Goal: Task Accomplishment & Management: Use online tool/utility

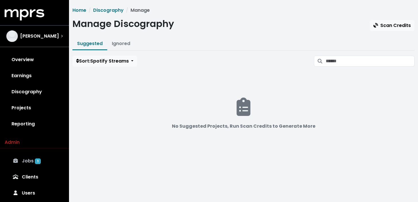
click at [36, 160] on span "1" at bounding box center [38, 162] width 6 height 6
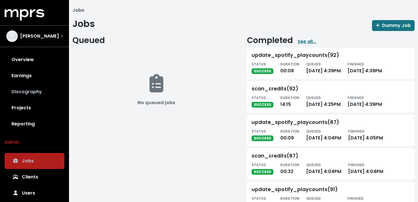
click at [34, 91] on link "Discography" at bounding box center [35, 92] width 60 height 16
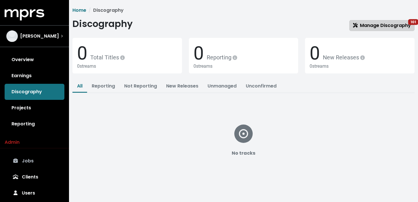
click at [381, 26] on span "Manage Discography 101" at bounding box center [382, 25] width 58 height 7
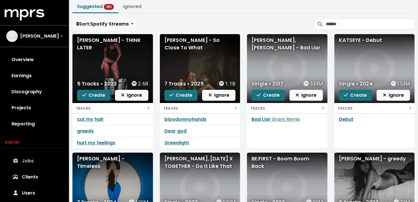
scroll to position [37, 0]
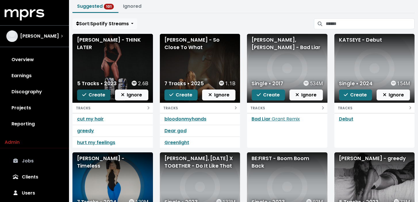
click at [93, 97] on span "Create" at bounding box center [93, 95] width 23 height 7
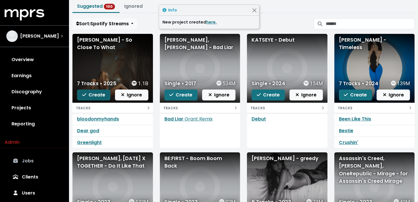
click at [97, 96] on span "Create" at bounding box center [93, 95] width 23 height 7
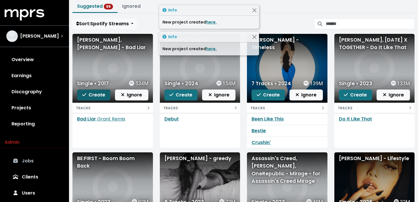
click at [97, 97] on span "Create" at bounding box center [93, 95] width 23 height 7
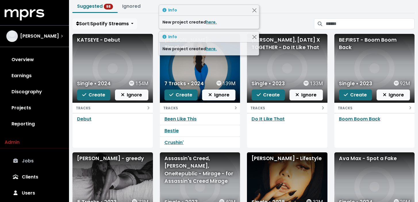
click at [97, 97] on span "Create" at bounding box center [93, 95] width 23 height 7
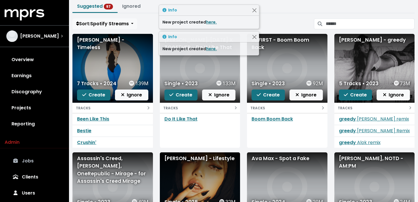
click at [97, 97] on span "Create" at bounding box center [93, 95] width 23 height 7
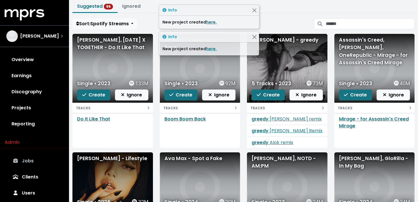
click at [97, 97] on span "Create" at bounding box center [93, 95] width 23 height 7
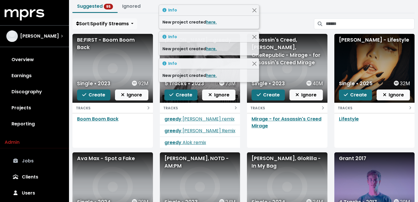
click at [97, 97] on span "Create" at bounding box center [93, 95] width 23 height 7
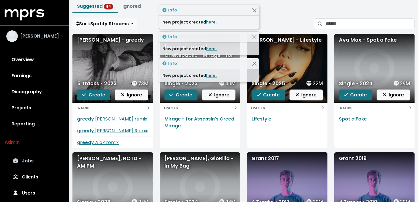
click at [53, 38] on div "[PERSON_NAME]" at bounding box center [34, 35] width 56 height 11
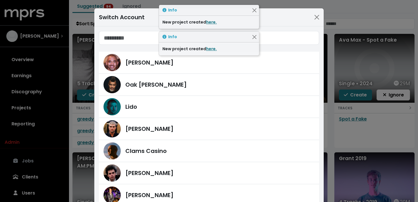
click at [47, 93] on div "Switch Account [PERSON_NAME] [PERSON_NAME] Lido [PERSON_NAME] Clams Casino [PER…" at bounding box center [209, 101] width 418 height 202
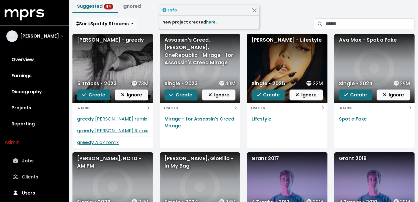
click at [36, 177] on link "Clients" at bounding box center [35, 177] width 60 height 16
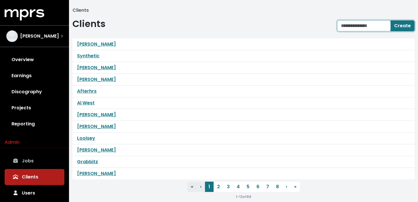
click at [374, 25] on input "text" at bounding box center [363, 25] width 53 height 11
type input "*"
type input "**********"
click at [398, 25] on span "Create" at bounding box center [402, 25] width 17 height 7
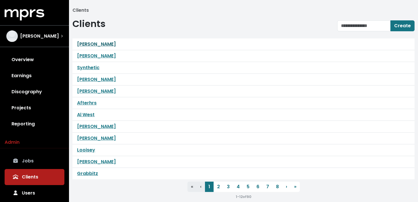
click at [106, 46] on link "[PERSON_NAME]" at bounding box center [96, 44] width 39 height 7
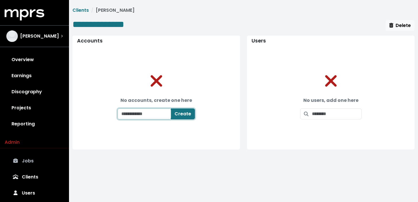
click at [147, 114] on input "text" at bounding box center [144, 114] width 53 height 11
type input "**********"
click at [190, 122] on div "**********" at bounding box center [156, 108] width 91 height 36
click at [192, 116] on span "Create" at bounding box center [186, 114] width 17 height 7
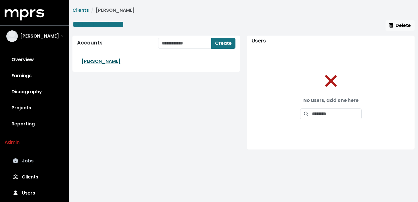
click at [101, 62] on link "[PERSON_NAME]" at bounding box center [101, 61] width 39 height 7
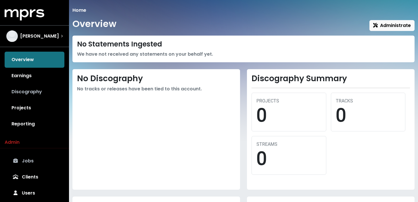
click at [35, 91] on link "Discography" at bounding box center [35, 92] width 60 height 16
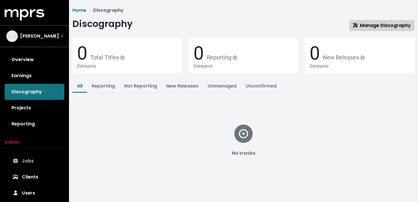
click at [366, 28] on span "Manage Discography" at bounding box center [382, 25] width 58 height 7
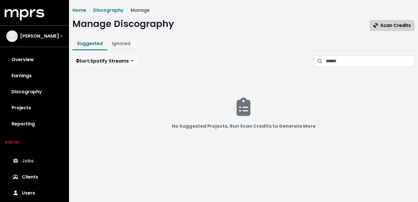
click at [383, 26] on span "Scan Credits" at bounding box center [391, 25] width 37 height 7
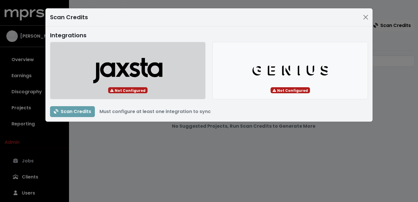
click at [162, 69] on icon "button" at bounding box center [127, 72] width 69 height 21
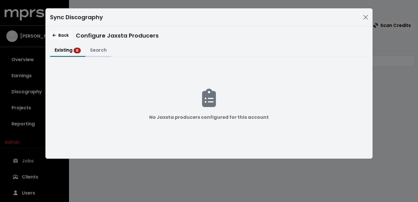
click at [102, 51] on button "Search" at bounding box center [98, 51] width 26 height 12
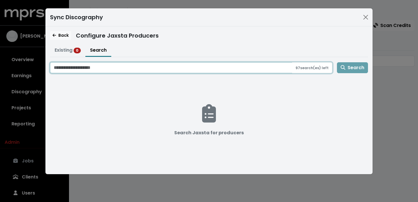
click at [95, 70] on input "Search jaxsta for producers" at bounding box center [171, 67] width 242 height 11
type input "**********"
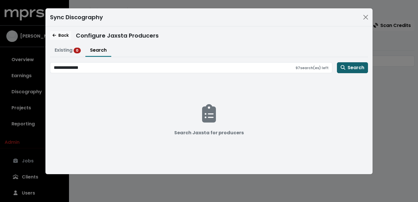
click at [359, 68] on span "Search" at bounding box center [353, 67] width 24 height 7
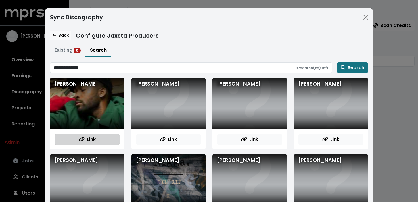
click at [97, 142] on button "Link" at bounding box center [87, 139] width 65 height 11
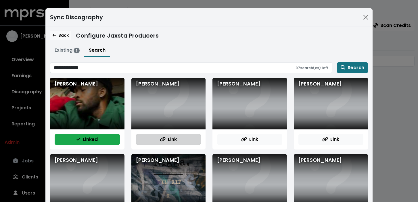
click at [170, 138] on span "Link" at bounding box center [168, 139] width 17 height 7
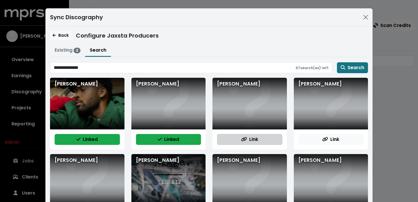
click at [248, 137] on span "Link" at bounding box center [249, 139] width 17 height 7
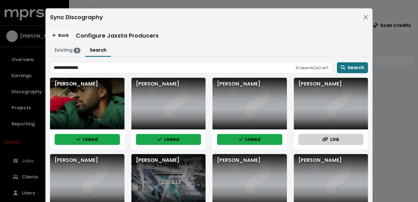
click at [320, 140] on button "Link" at bounding box center [330, 139] width 65 height 11
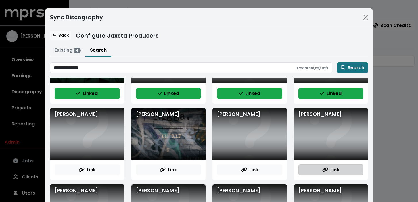
scroll to position [59, 0]
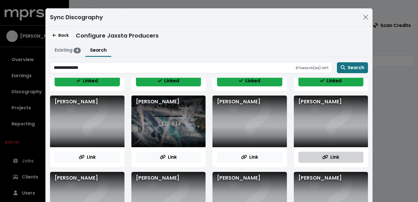
click at [326, 157] on icon "button" at bounding box center [325, 157] width 6 height 5
click at [254, 164] on div "Link" at bounding box center [249, 157] width 74 height 20
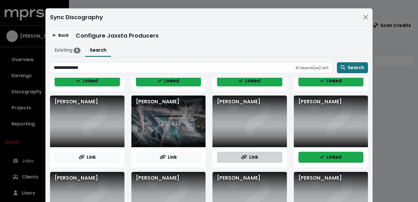
click at [253, 156] on span "Link" at bounding box center [249, 157] width 17 height 7
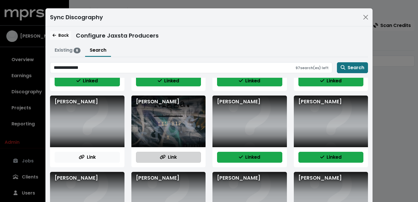
click at [189, 160] on button "Link" at bounding box center [168, 157] width 65 height 11
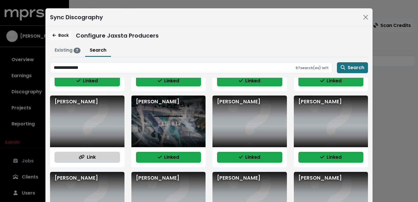
click at [115, 158] on button "Link" at bounding box center [87, 157] width 65 height 11
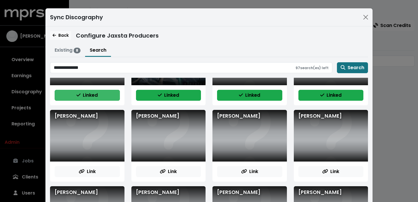
scroll to position [121, 0]
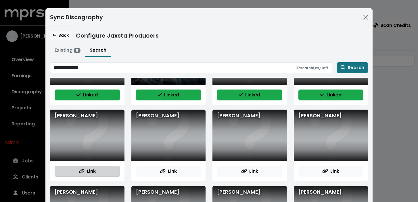
click at [106, 169] on button "Link" at bounding box center [87, 171] width 65 height 11
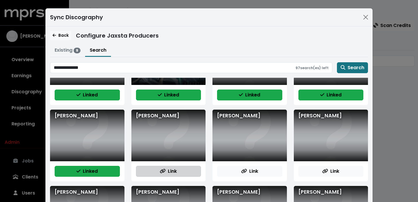
click at [188, 171] on button "Link" at bounding box center [168, 171] width 65 height 11
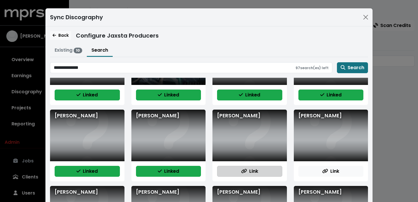
click at [246, 173] on icon "button" at bounding box center [244, 171] width 6 height 5
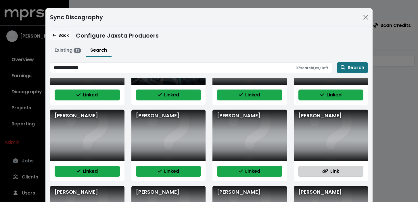
click at [313, 172] on button "Link" at bounding box center [330, 171] width 65 height 11
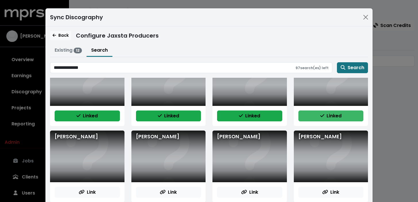
scroll to position [177, 0]
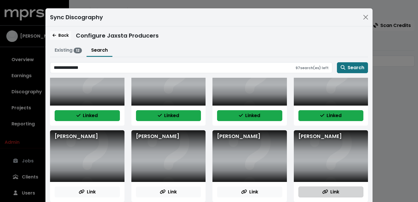
click at [317, 188] on button "Link" at bounding box center [330, 192] width 65 height 11
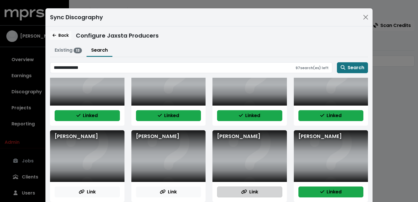
click at [258, 191] on button "Link" at bounding box center [249, 192] width 65 height 11
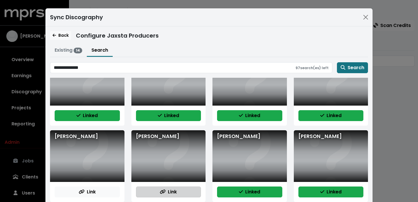
click at [169, 194] on span "Link" at bounding box center [168, 192] width 17 height 7
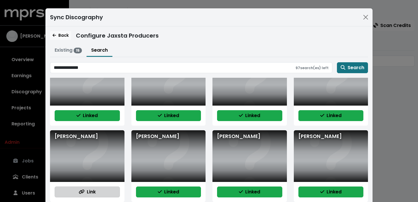
click at [92, 189] on span "Link" at bounding box center [87, 192] width 17 height 7
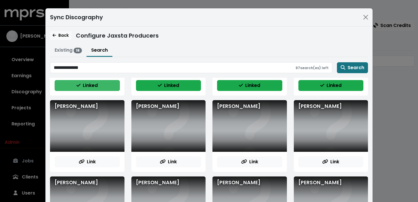
scroll to position [288, 0]
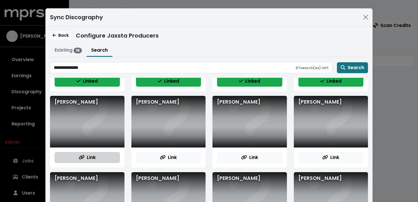
click at [93, 153] on button "Link" at bounding box center [87, 157] width 65 height 11
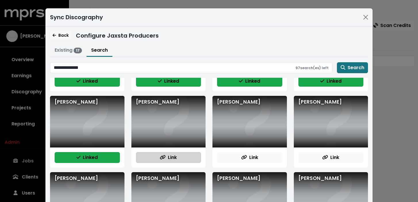
click at [161, 162] on button "Link" at bounding box center [168, 157] width 65 height 11
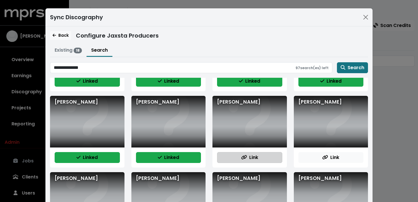
click at [245, 155] on icon "button" at bounding box center [244, 157] width 6 height 5
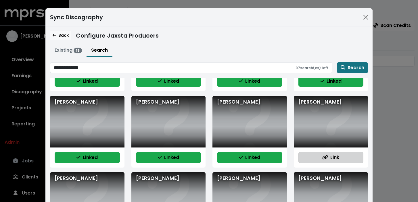
click at [327, 154] on span "Link" at bounding box center [330, 157] width 17 height 7
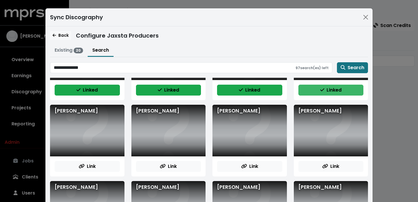
scroll to position [358, 0]
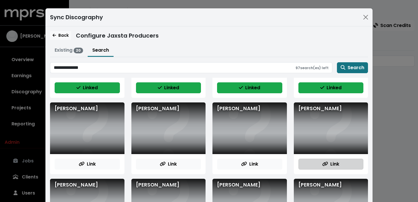
click at [327, 161] on span "Link" at bounding box center [330, 164] width 17 height 7
click at [256, 171] on div "Link" at bounding box center [249, 164] width 74 height 20
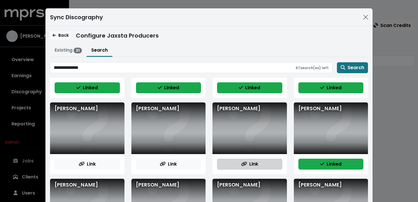
click at [259, 163] on button "Link" at bounding box center [249, 164] width 65 height 11
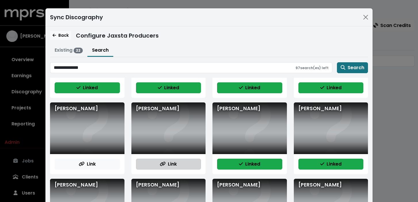
click at [180, 163] on button "Link" at bounding box center [168, 164] width 65 height 11
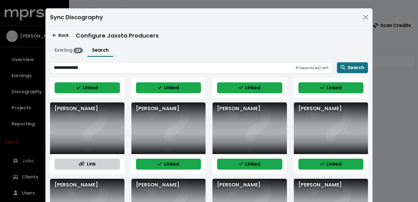
click at [99, 164] on button "Link" at bounding box center [87, 164] width 65 height 11
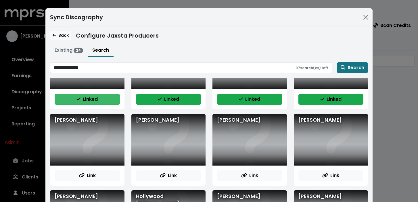
scroll to position [429, 0]
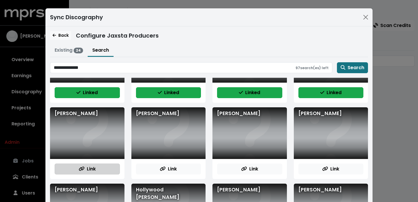
click at [99, 166] on button "Link" at bounding box center [87, 169] width 65 height 11
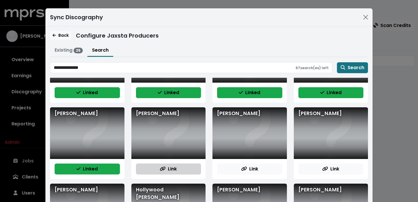
click at [185, 171] on button "Link" at bounding box center [168, 169] width 65 height 11
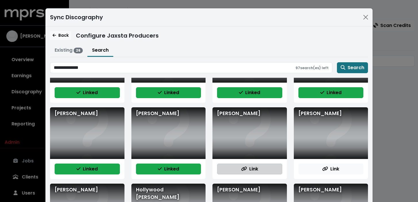
click at [251, 173] on button "Link" at bounding box center [249, 169] width 65 height 11
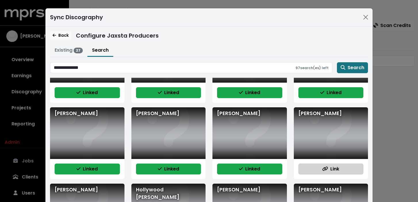
click at [314, 170] on button "Link" at bounding box center [330, 169] width 65 height 11
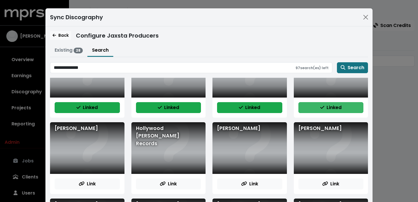
scroll to position [494, 0]
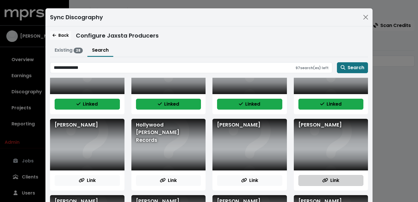
click at [324, 182] on icon "button" at bounding box center [325, 181] width 5 height 4
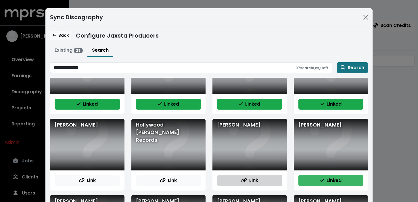
click at [257, 181] on span "Link" at bounding box center [249, 180] width 17 height 7
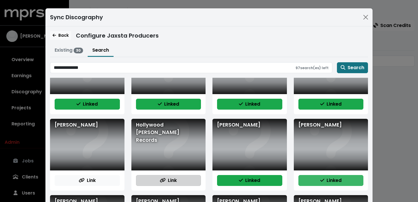
click at [170, 181] on span "Link" at bounding box center [168, 180] width 17 height 7
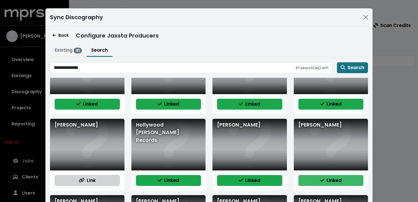
click at [101, 181] on button "Link" at bounding box center [87, 180] width 65 height 11
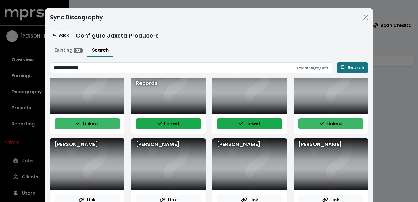
scroll to position [576, 0]
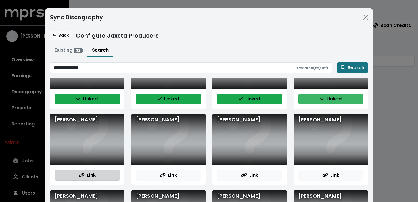
click at [95, 173] on span "Link" at bounding box center [87, 175] width 17 height 7
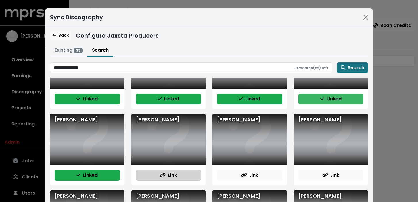
click at [174, 178] on span "Link" at bounding box center [168, 175] width 17 height 7
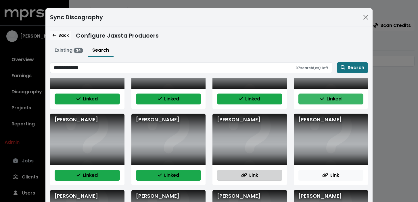
click at [248, 178] on span "Link" at bounding box center [249, 175] width 17 height 7
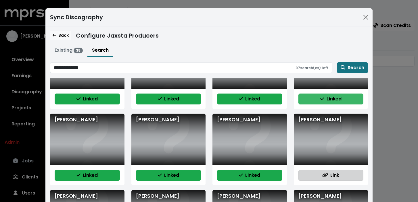
click at [323, 175] on icon "button" at bounding box center [325, 175] width 6 height 5
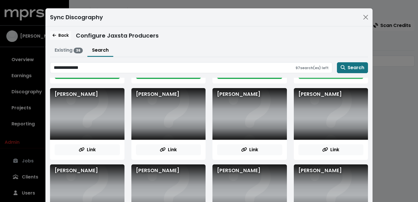
scroll to position [678, 0]
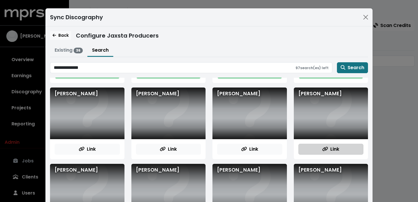
click at [323, 148] on icon "button" at bounding box center [325, 149] width 6 height 5
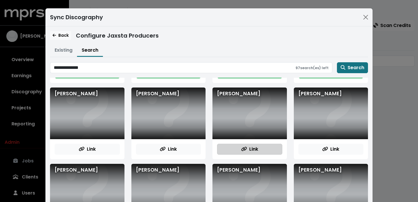
click at [256, 150] on span "Link" at bounding box center [249, 149] width 17 height 7
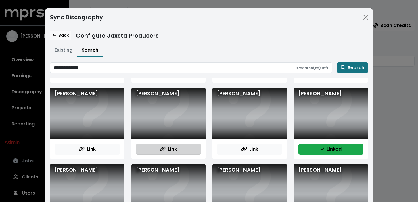
click at [193, 150] on button "Link" at bounding box center [168, 149] width 65 height 11
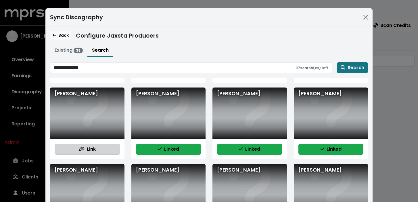
click at [98, 149] on button "Link" at bounding box center [87, 149] width 65 height 11
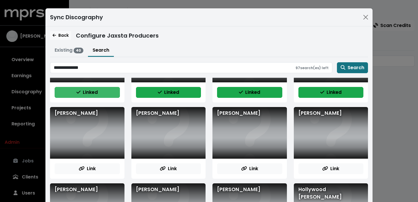
scroll to position [737, 0]
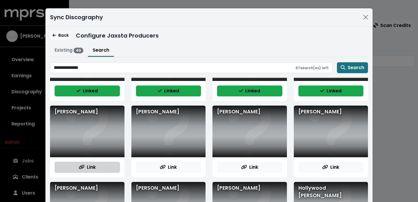
click at [99, 169] on button "Link" at bounding box center [87, 167] width 65 height 11
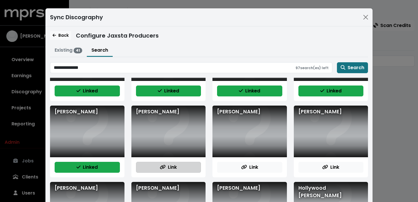
click at [192, 168] on button "Link" at bounding box center [168, 167] width 65 height 11
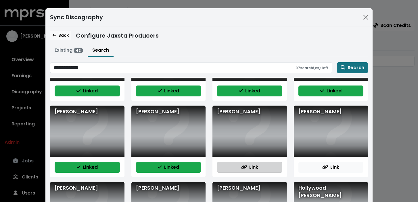
click at [236, 166] on button "Link" at bounding box center [249, 167] width 65 height 11
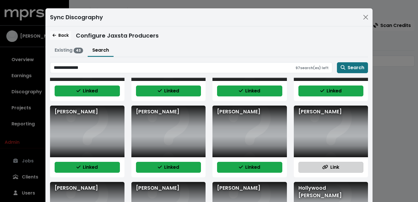
click at [333, 164] on span "Link" at bounding box center [330, 167] width 17 height 7
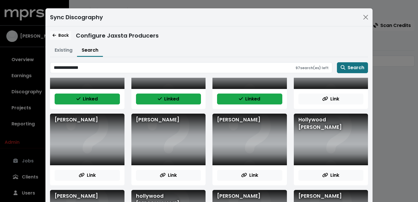
scroll to position [806, 0]
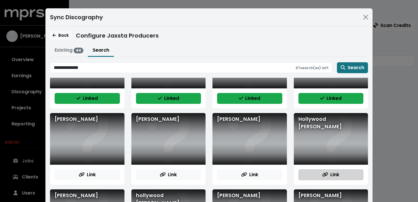
click at [332, 177] on span "Link" at bounding box center [330, 175] width 17 height 7
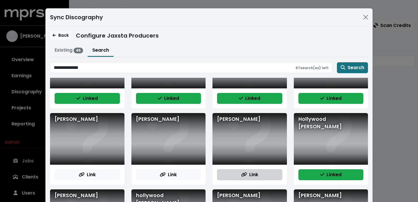
click at [266, 174] on button "Link" at bounding box center [249, 175] width 65 height 11
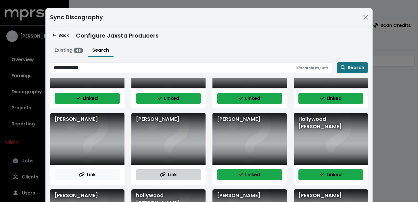
click at [186, 180] on button "Link" at bounding box center [168, 175] width 65 height 11
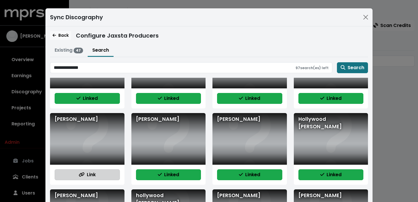
click at [101, 174] on button "Link" at bounding box center [87, 175] width 65 height 11
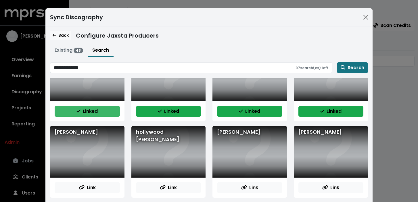
scroll to position [878, 0]
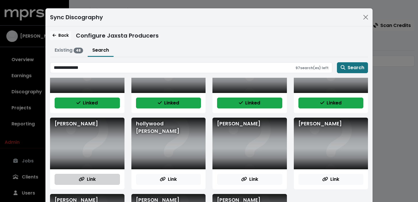
click at [100, 177] on button "Link" at bounding box center [87, 179] width 65 height 11
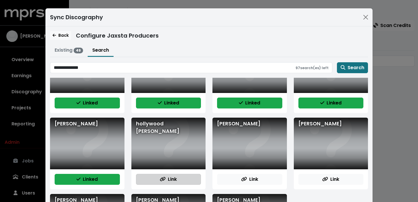
click at [187, 180] on button "Link" at bounding box center [168, 179] width 65 height 11
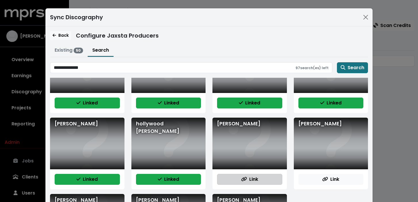
click at [239, 179] on button "Link" at bounding box center [249, 179] width 65 height 11
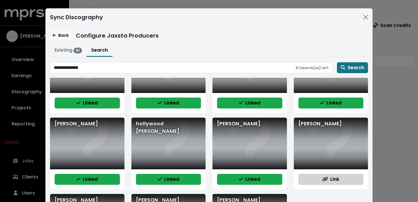
click at [328, 181] on span "Link" at bounding box center [330, 179] width 17 height 7
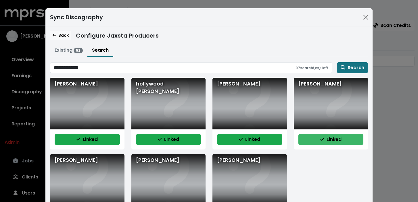
scroll to position [943, 0]
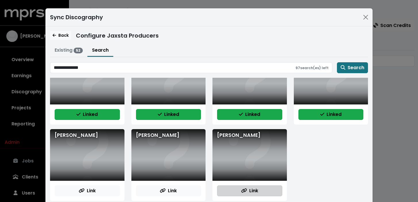
click at [256, 189] on span "Link" at bounding box center [249, 191] width 17 height 7
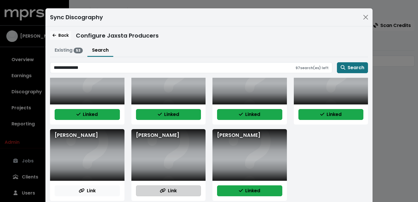
click at [181, 192] on button "Link" at bounding box center [168, 191] width 65 height 11
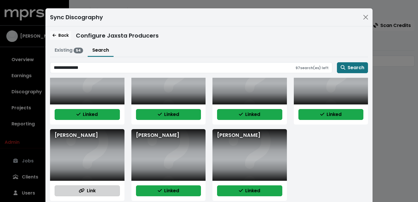
click at [103, 190] on button "Link" at bounding box center [87, 191] width 65 height 11
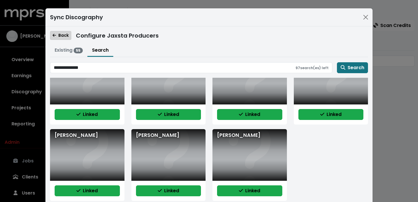
click at [60, 39] on button "Back" at bounding box center [60, 35] width 21 height 9
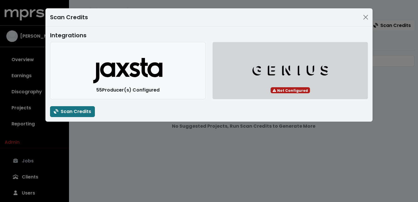
click at [273, 69] on icon "Genius Logo" at bounding box center [290, 70] width 77 height 11
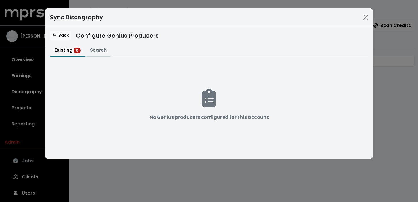
click at [103, 50] on button "Search" at bounding box center [98, 51] width 26 height 12
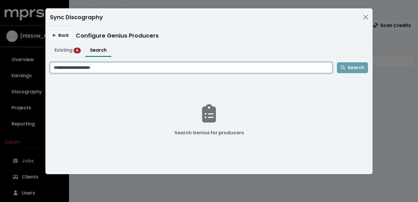
click at [103, 69] on input "Search genius for producers" at bounding box center [191, 67] width 282 height 11
type input "**********"
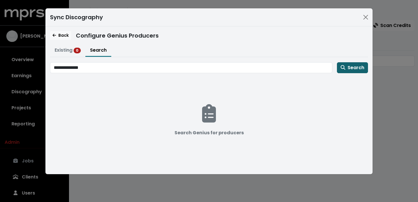
click at [358, 68] on span "Search" at bounding box center [353, 67] width 24 height 7
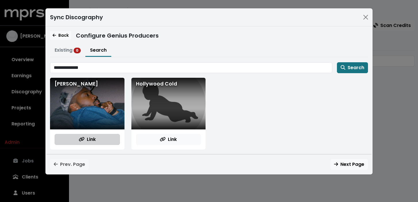
click at [103, 141] on button "Link" at bounding box center [87, 139] width 65 height 11
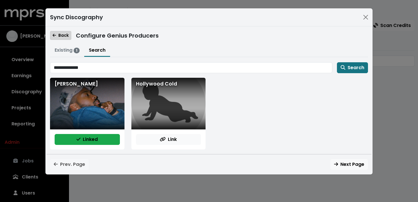
click at [53, 34] on icon "button" at bounding box center [54, 35] width 3 height 3
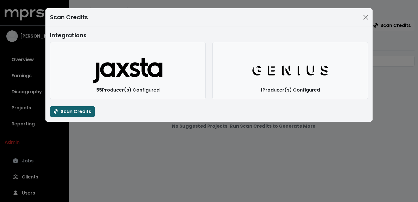
click at [77, 111] on span "Scan Credits" at bounding box center [72, 111] width 37 height 7
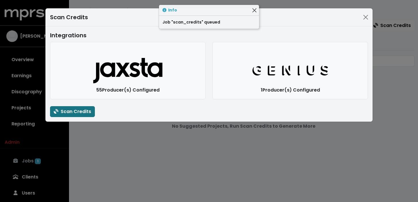
click at [253, 9] on button "Close" at bounding box center [254, 10] width 6 height 6
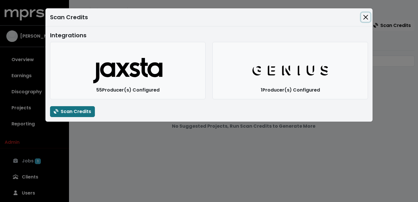
click at [364, 16] on button "Close" at bounding box center [365, 17] width 9 height 9
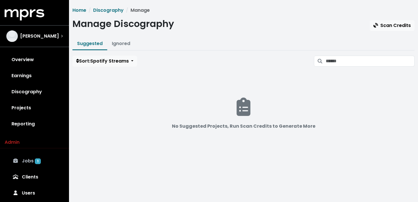
click at [44, 161] on link "Jobs 1" at bounding box center [35, 161] width 60 height 16
